Goal: Browse casually

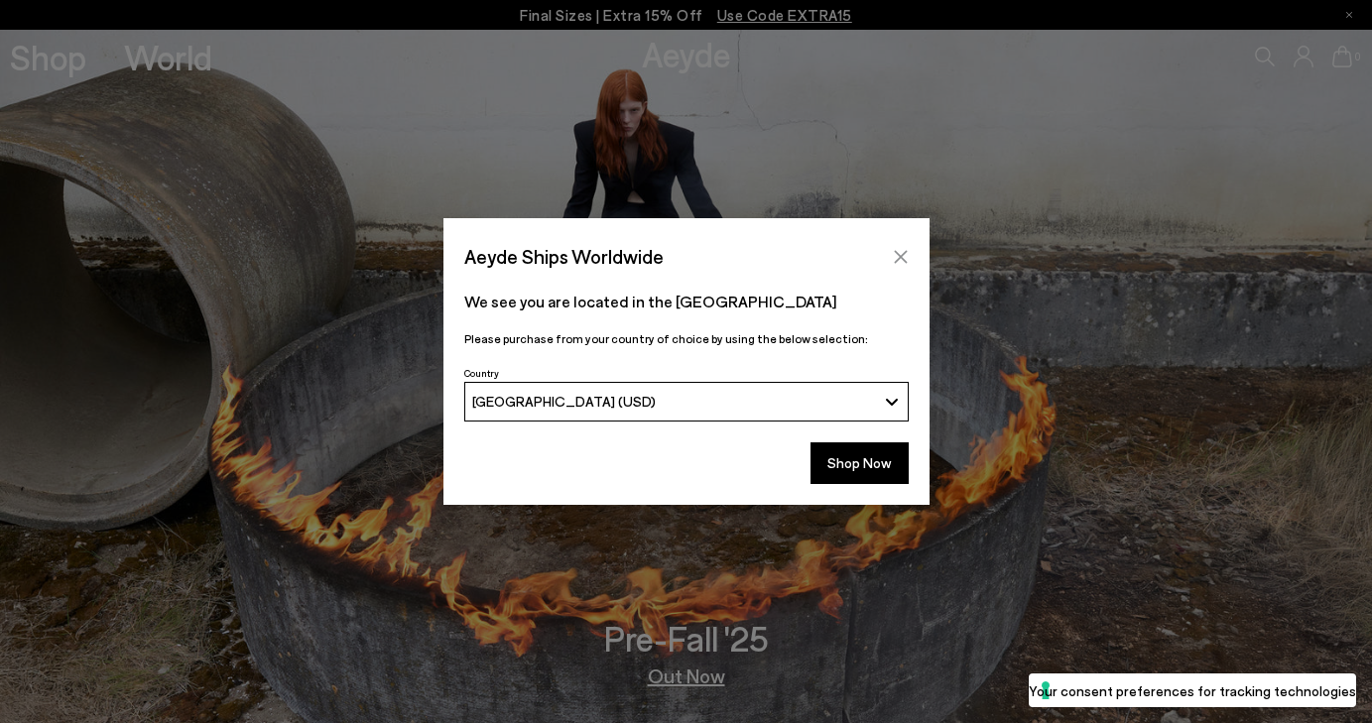
click at [906, 257] on icon "Close" at bounding box center [901, 257] width 16 height 16
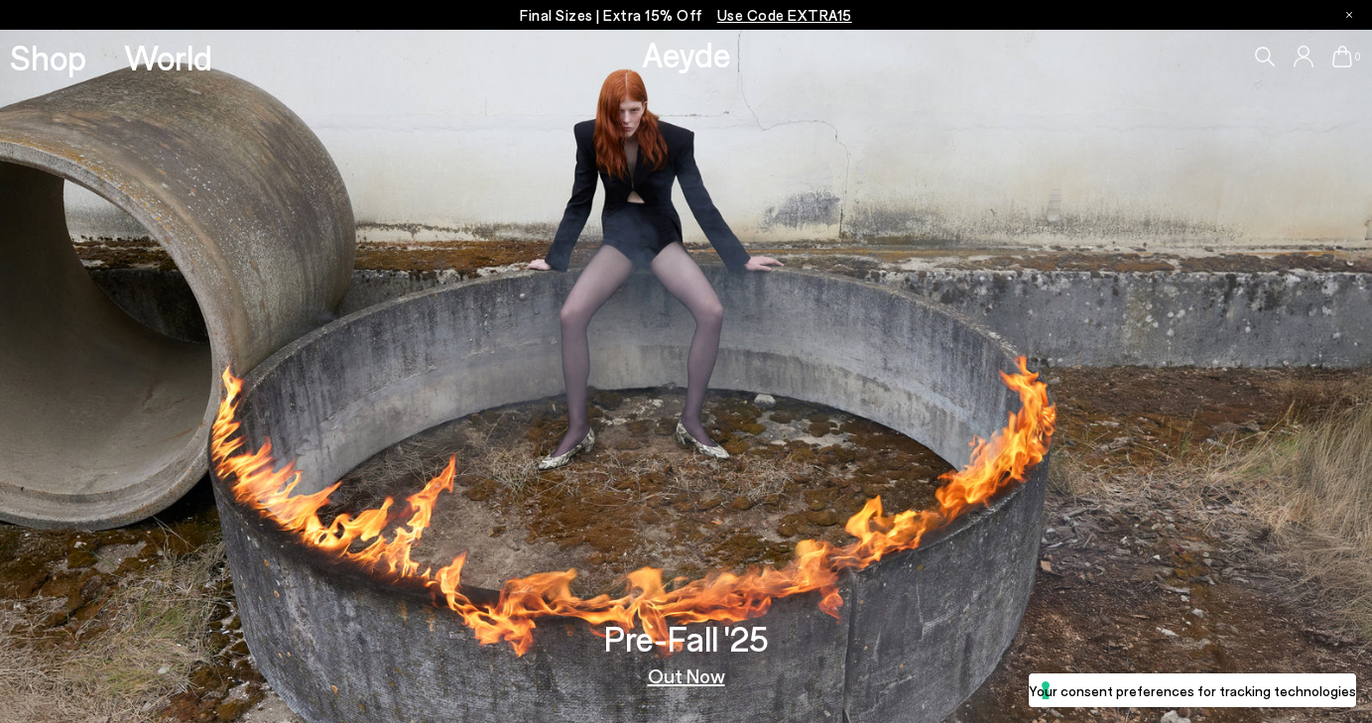
click at [692, 684] on link "Out Now" at bounding box center [686, 676] width 77 height 20
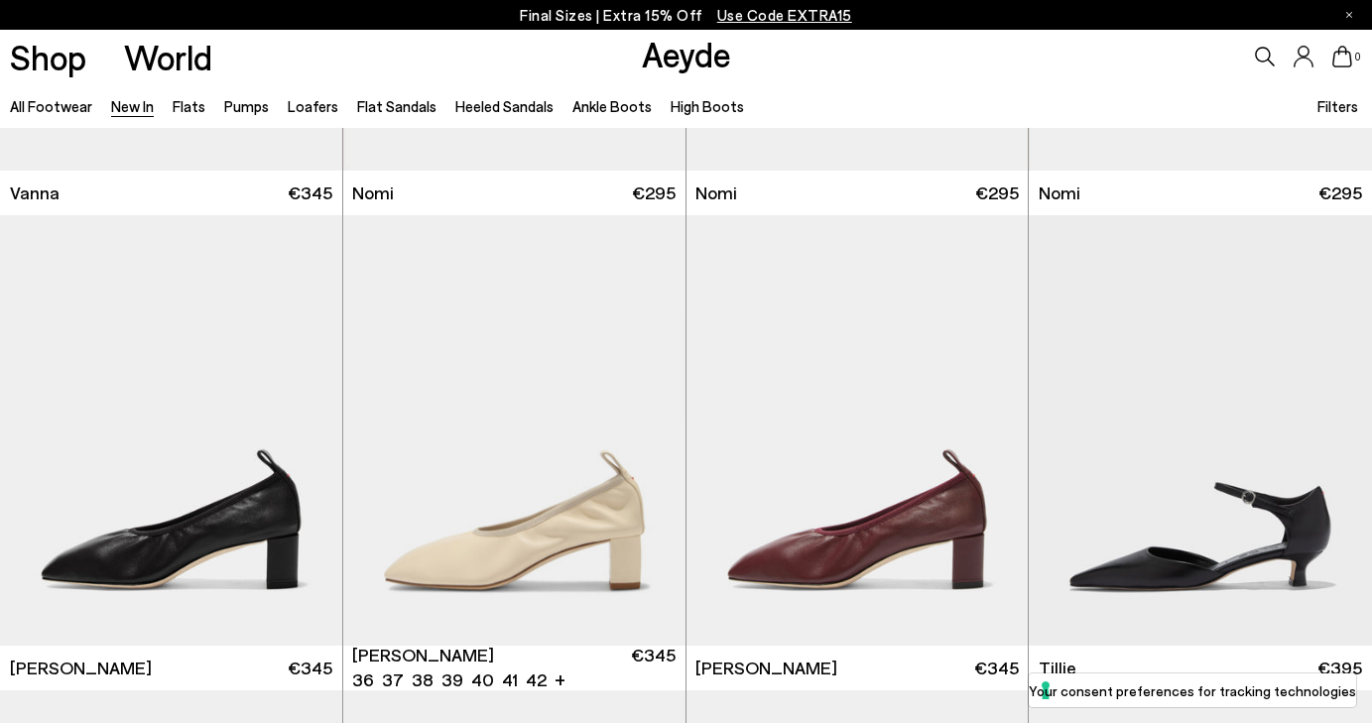
scroll to position [3260, 0]
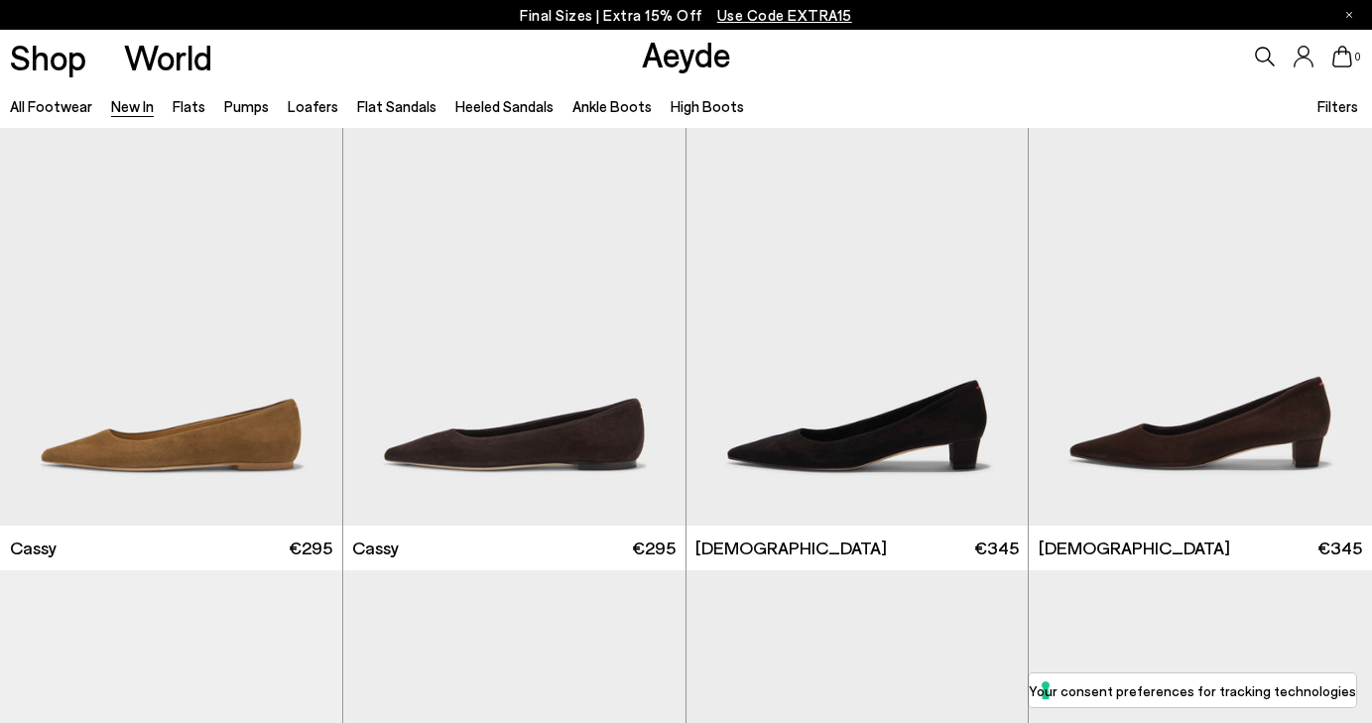
scroll to position [7986, 0]
